Goal: Download file/media

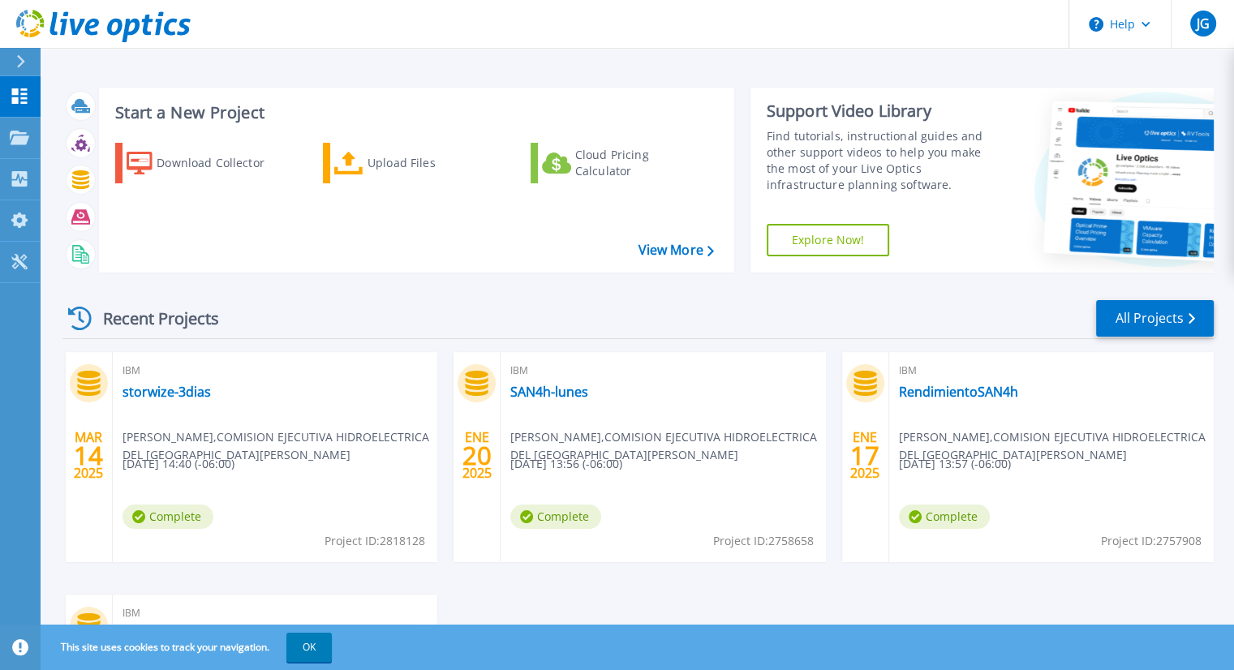
click at [609, 58] on div "Start a New Project Download Collector Upload Files Cloud Pricing Calculator Vi…" at bounding box center [637, 425] width 1193 height 850
click at [194, 174] on div "Download Collector" at bounding box center [222, 163] width 130 height 32
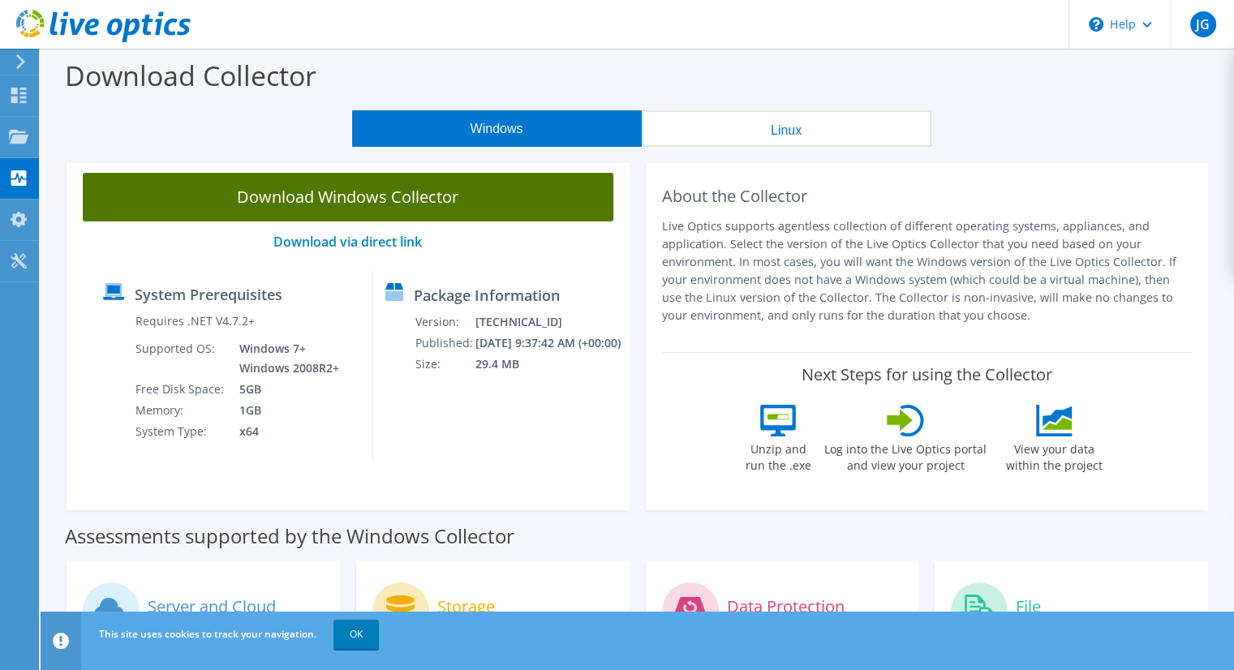
click at [376, 202] on link "Download Windows Collector" at bounding box center [348, 197] width 531 height 49
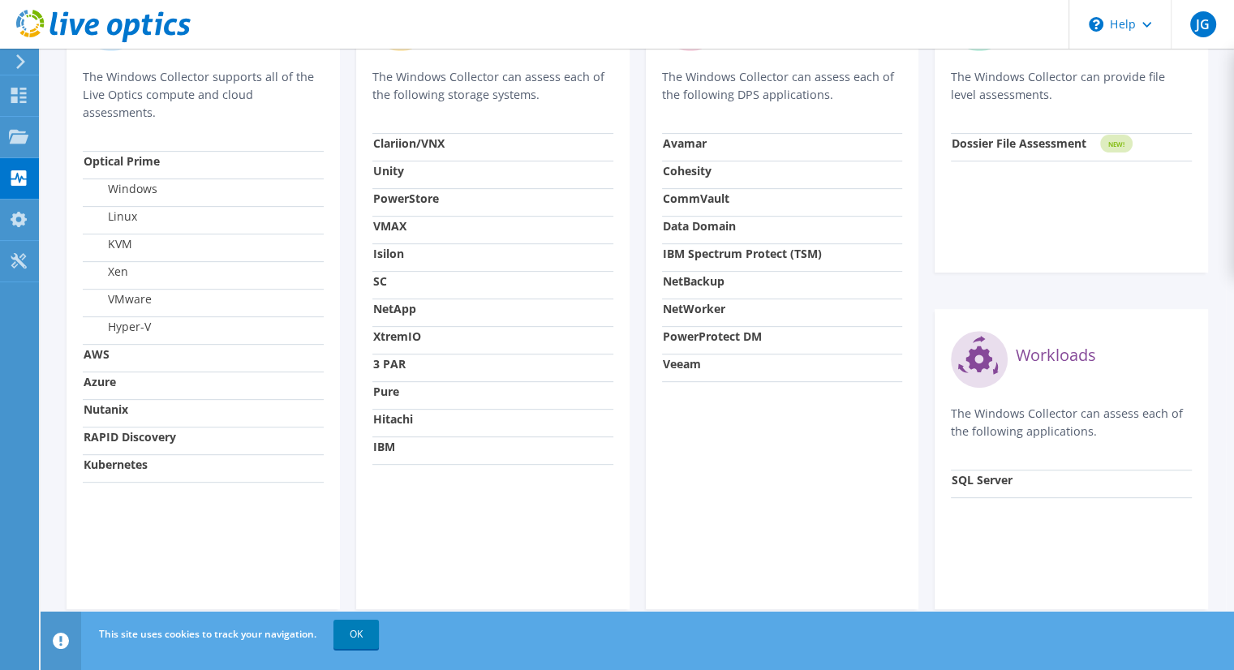
scroll to position [610, 0]
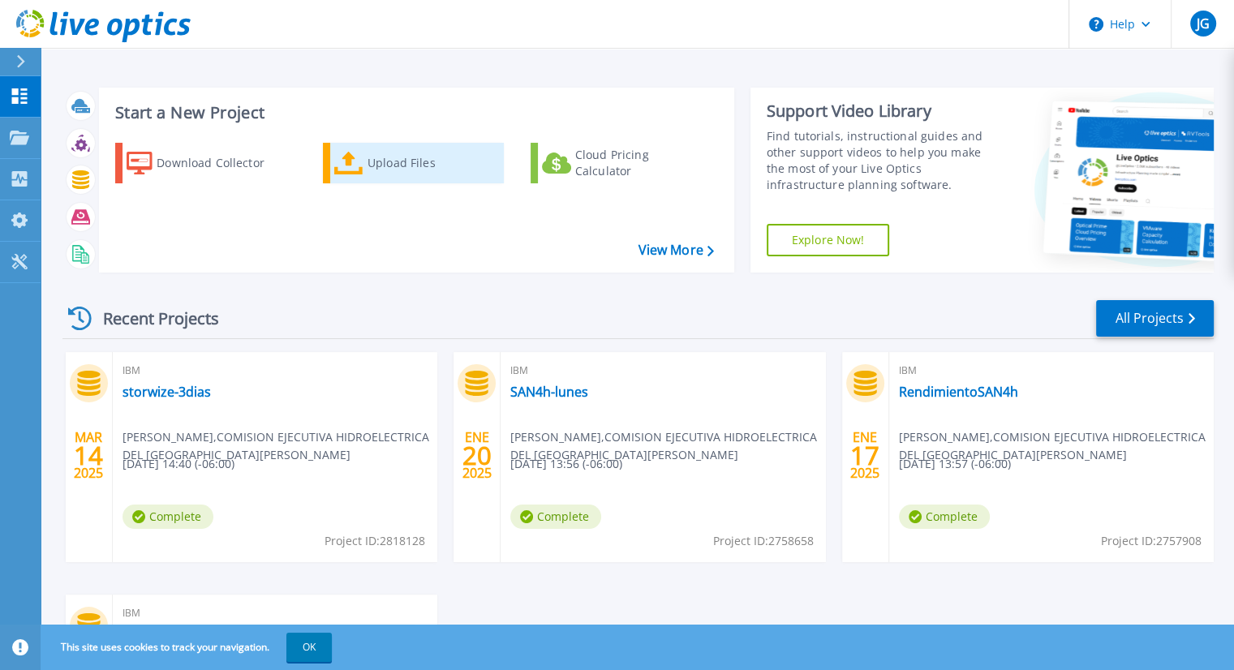
click at [408, 173] on div "Upload Files" at bounding box center [433, 163] width 130 height 32
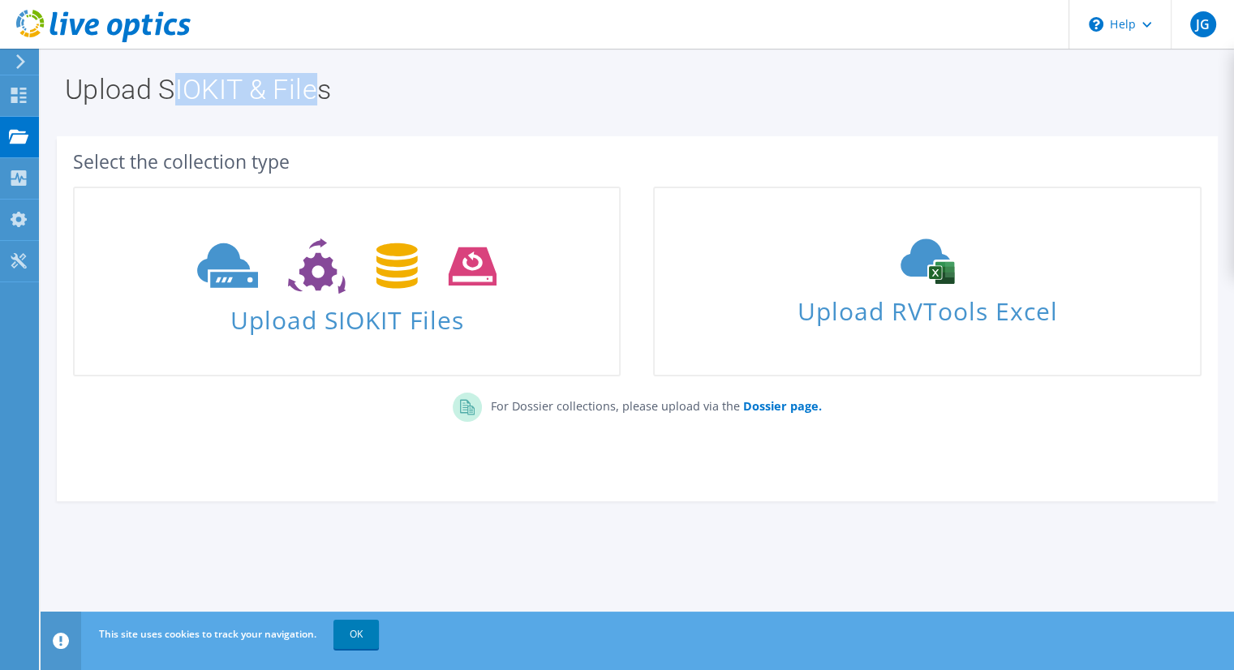
drag, startPoint x: 320, startPoint y: 95, endPoint x: 177, endPoint y: 97, distance: 142.8
click at [178, 97] on h1 "Upload SIOKIT & Files" at bounding box center [633, 89] width 1137 height 28
click at [183, 103] on h1 "Upload SIOKIT & Files" at bounding box center [633, 89] width 1137 height 28
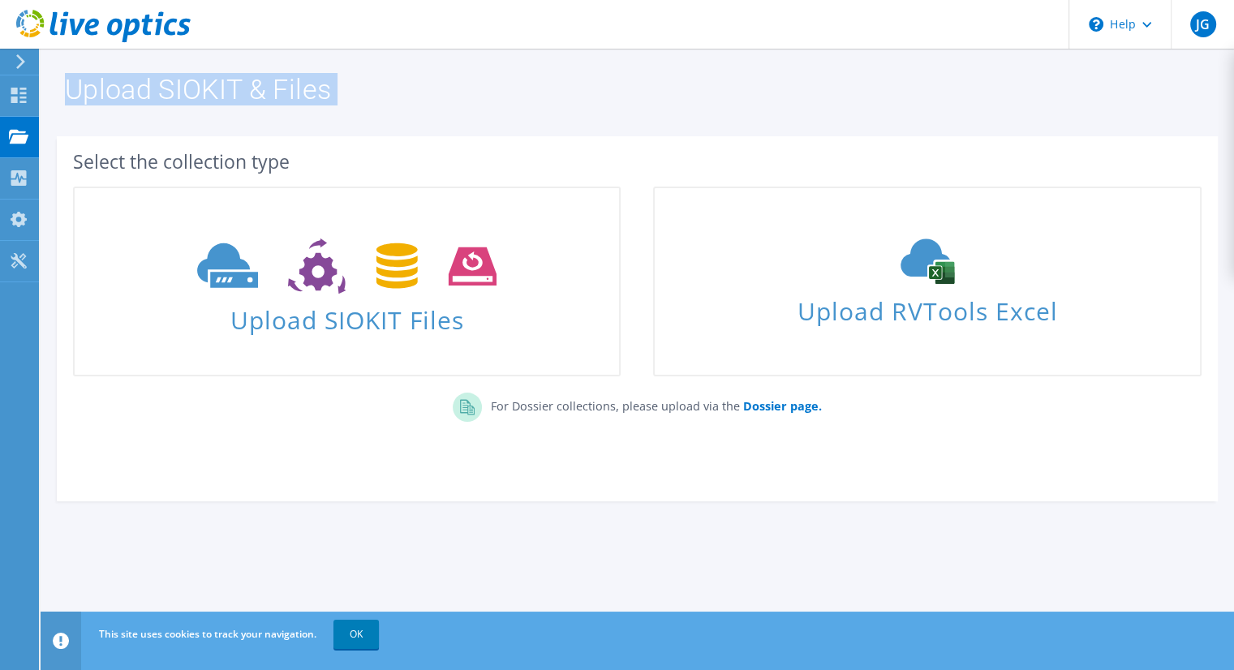
click at [183, 103] on h1 "Upload SIOKIT & Files" at bounding box center [633, 89] width 1137 height 28
click at [223, 84] on h1 "Upload SIOKIT & Files" at bounding box center [633, 89] width 1137 height 28
click at [827, 114] on div "Upload SIOKIT & Files" at bounding box center [637, 84] width 1177 height 71
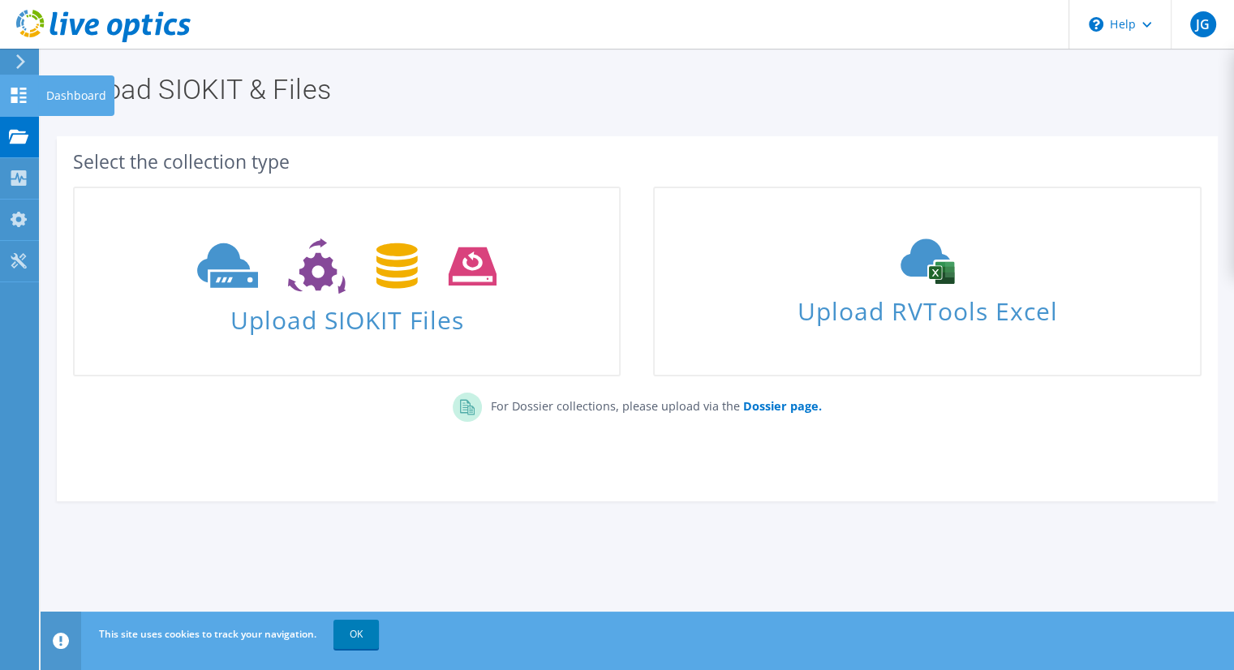
click at [27, 98] on icon at bounding box center [18, 95] width 19 height 15
